Goal: Task Accomplishment & Management: Use online tool/utility

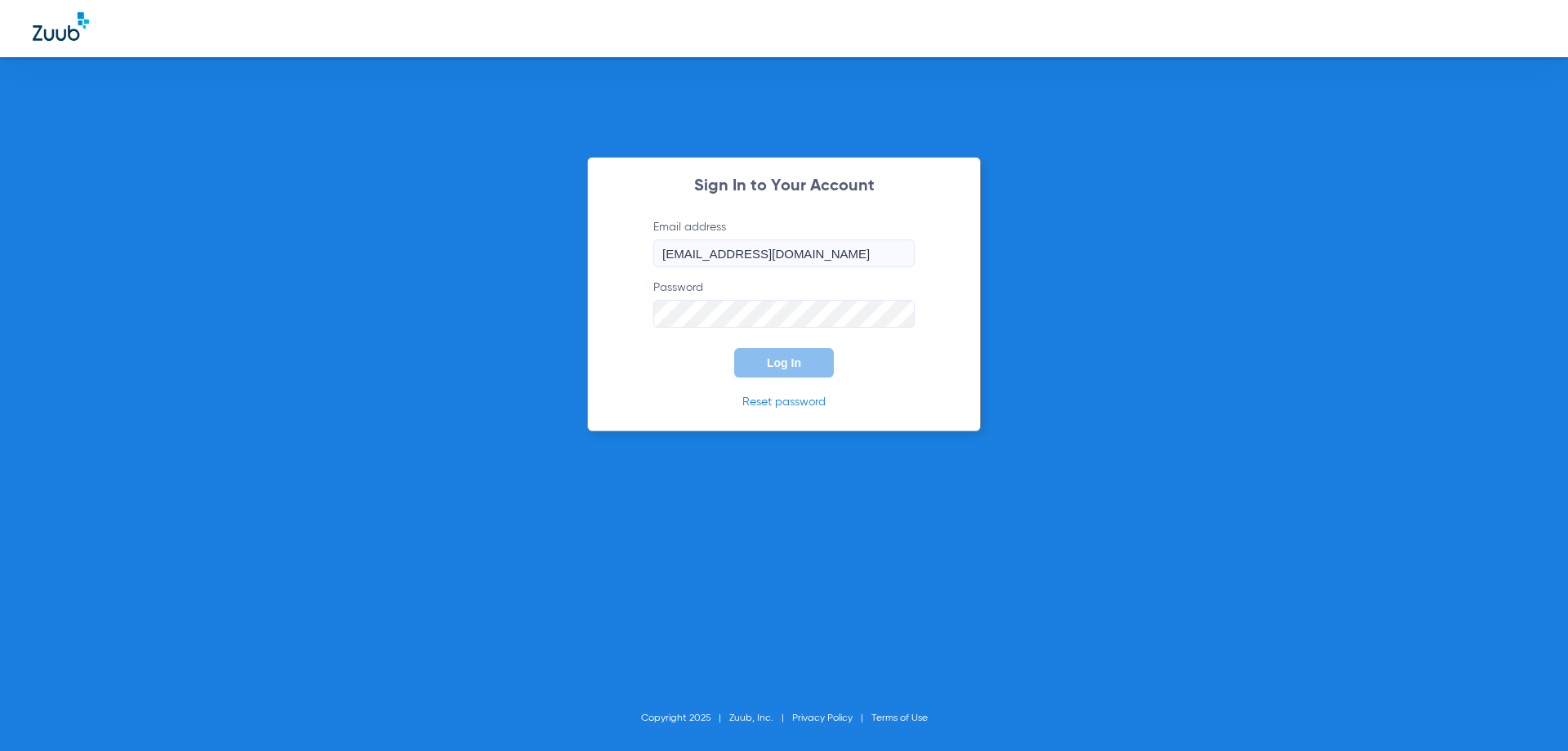
drag, startPoint x: 789, startPoint y: 251, endPoint x: 796, endPoint y: 267, distance: 17.5
click at [789, 251] on input "[EMAIL_ADDRESS][DOMAIN_NAME]" at bounding box center [784, 253] width 262 height 28
type input "[EMAIL_ADDRESS][DOMAIN_NAME]"
click at [789, 362] on span "Log In" at bounding box center [784, 362] width 35 height 13
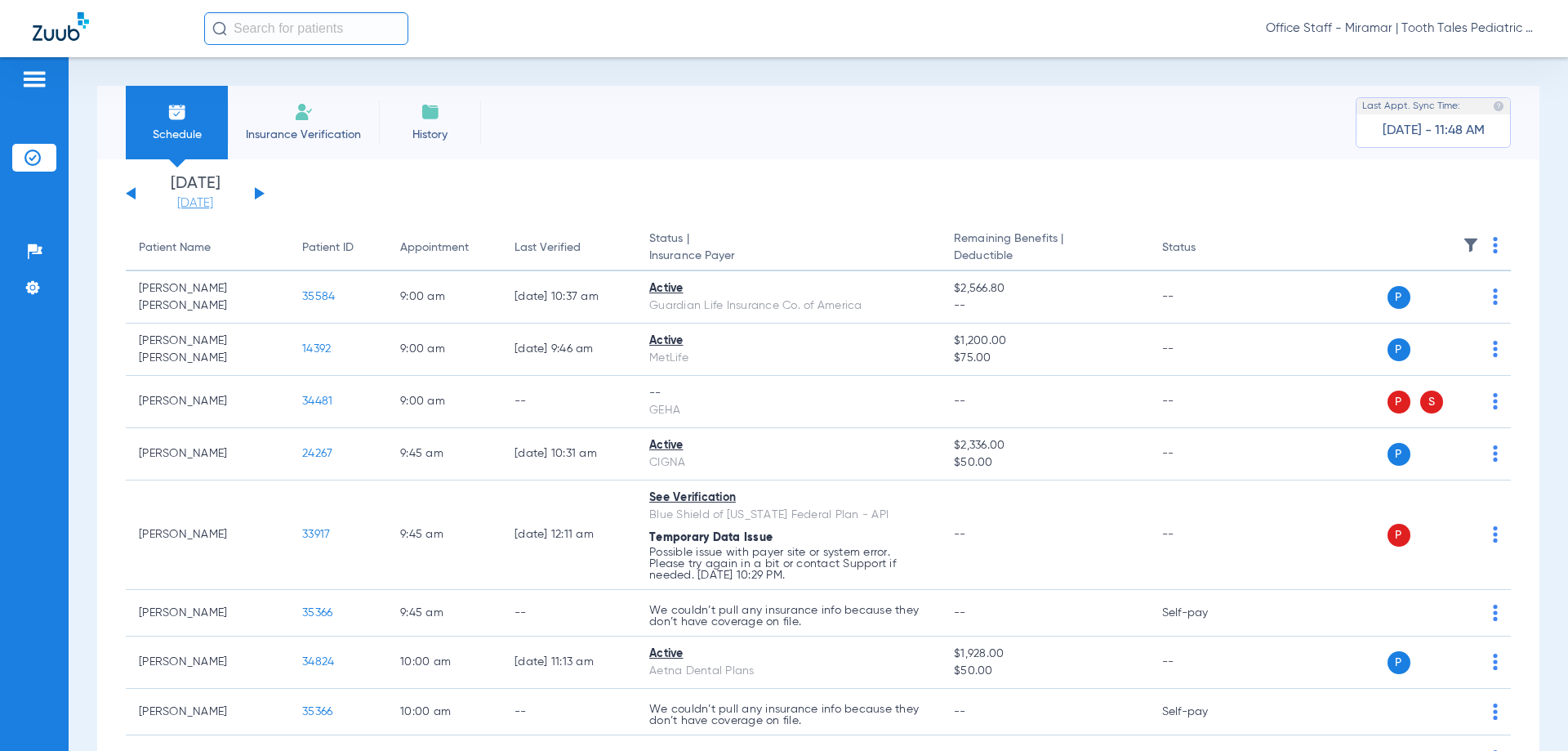
click at [174, 206] on link "[DATE]" at bounding box center [194, 203] width 98 height 16
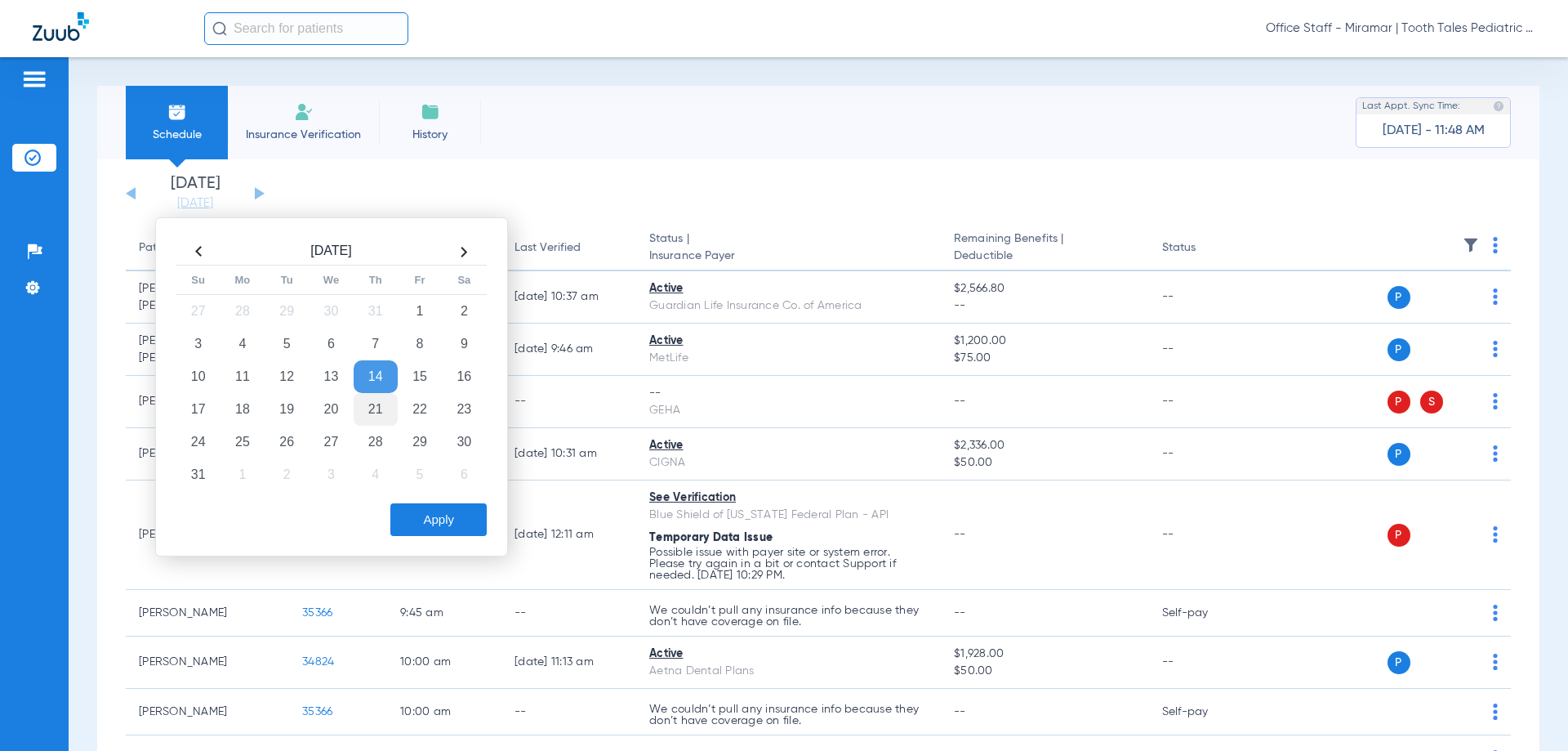
click at [382, 408] on td "21" at bounding box center [375, 410] width 44 height 33
click at [435, 518] on button "Apply" at bounding box center [439, 519] width 97 height 33
